Goal: Information Seeking & Learning: Compare options

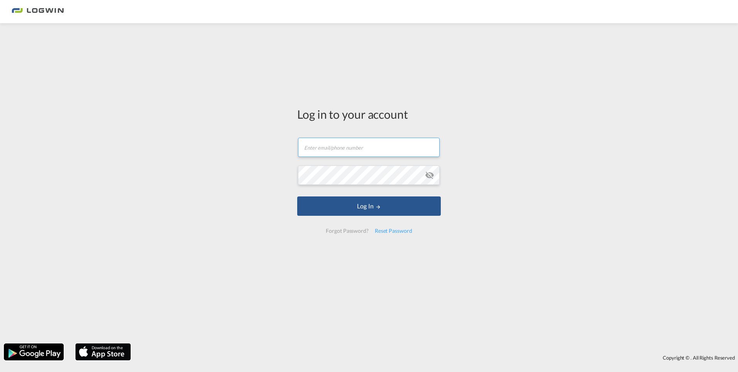
click at [319, 145] on input "text" at bounding box center [369, 146] width 142 height 19
paste input "[PERSON_NAME][EMAIL_ADDRESS][DOMAIN_NAME]"
type input "[PERSON_NAME][EMAIL_ADDRESS][DOMAIN_NAME]"
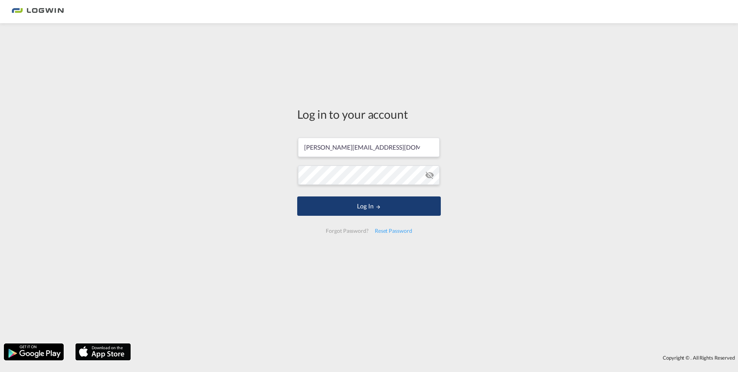
click at [366, 205] on button "Log In" at bounding box center [369, 205] width 144 height 19
